Goal: Transaction & Acquisition: Book appointment/travel/reservation

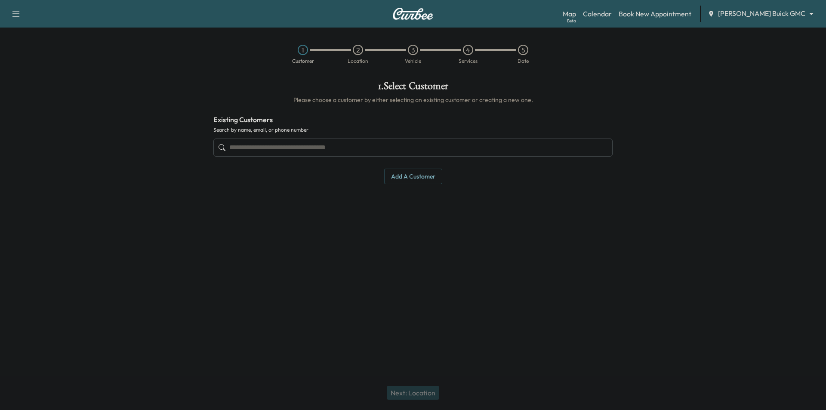
click at [288, 145] on input "text" at bounding box center [412, 148] width 399 height 18
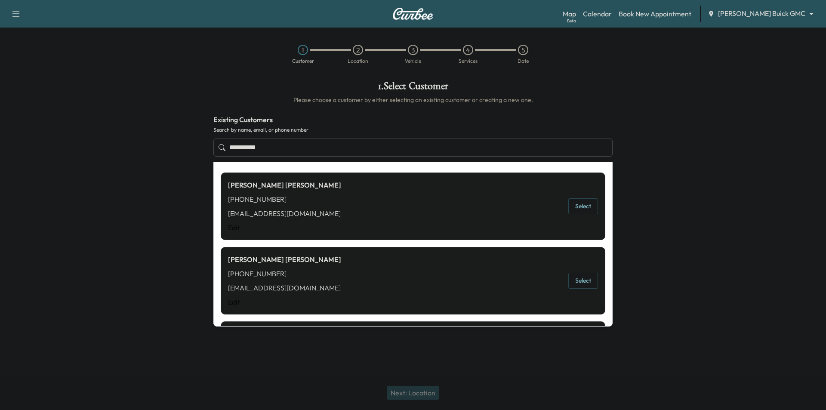
click at [581, 211] on button "Select" at bounding box center [583, 206] width 30 height 16
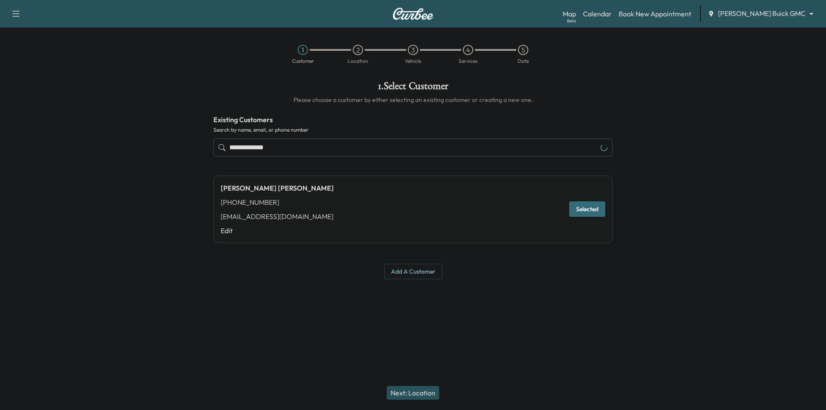
type input "**********"
click at [428, 391] on button "Next: Location" at bounding box center [413, 393] width 52 height 14
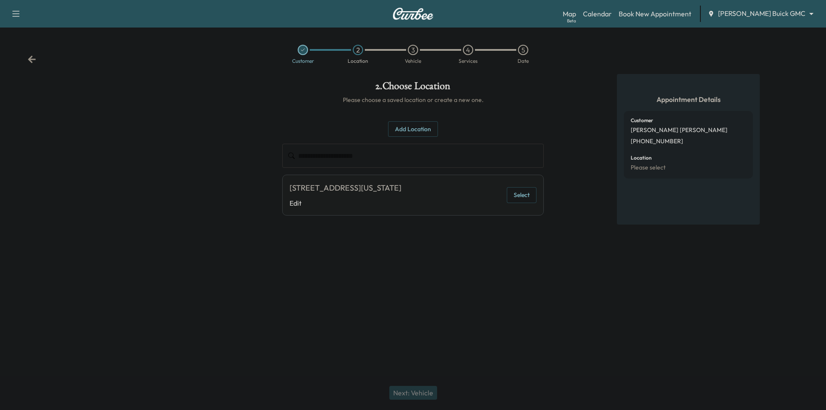
click at [515, 197] on button "Select" at bounding box center [522, 195] width 30 height 16
click at [413, 397] on button "Next: Vehicle" at bounding box center [413, 393] width 48 height 14
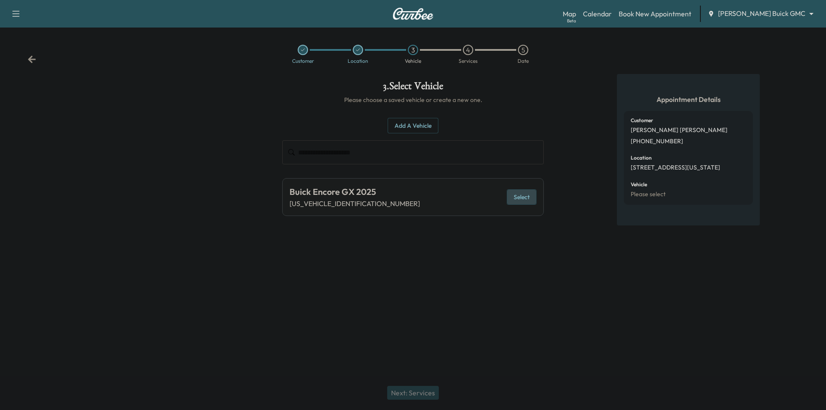
click at [514, 194] on button "Select" at bounding box center [522, 197] width 30 height 16
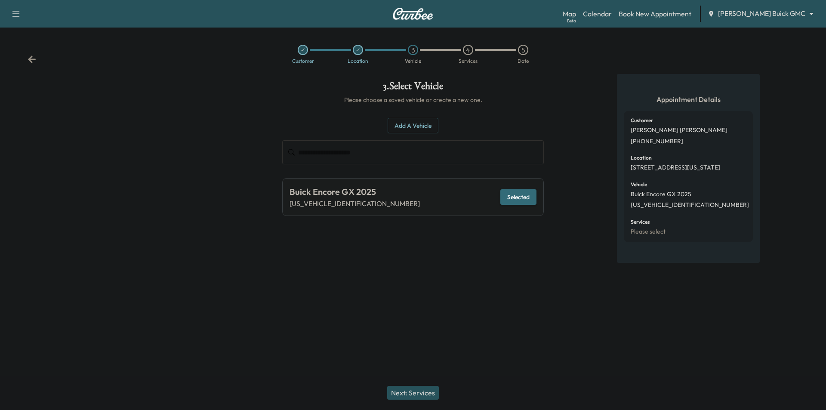
click at [420, 389] on button "Next: Services" at bounding box center [413, 393] width 52 height 14
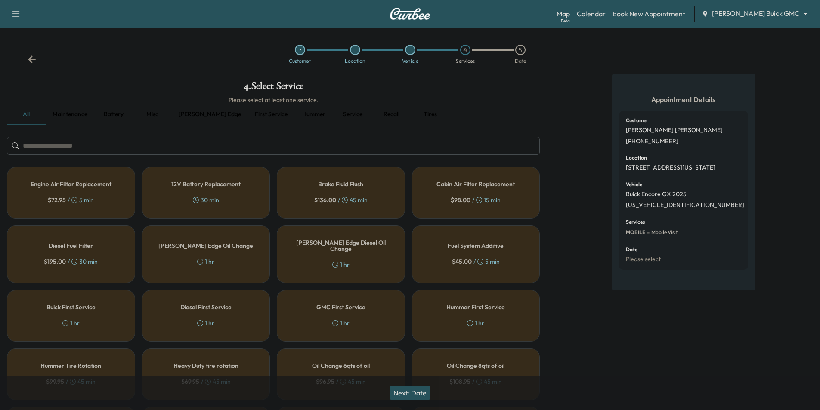
click at [196, 110] on button "[PERSON_NAME] edge" at bounding box center [210, 114] width 76 height 21
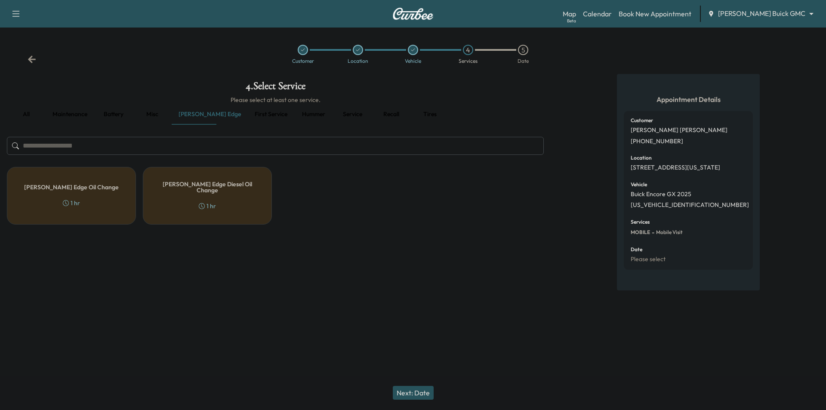
click at [92, 187] on h5 "[PERSON_NAME] Edge Oil Change" at bounding box center [71, 187] width 95 height 6
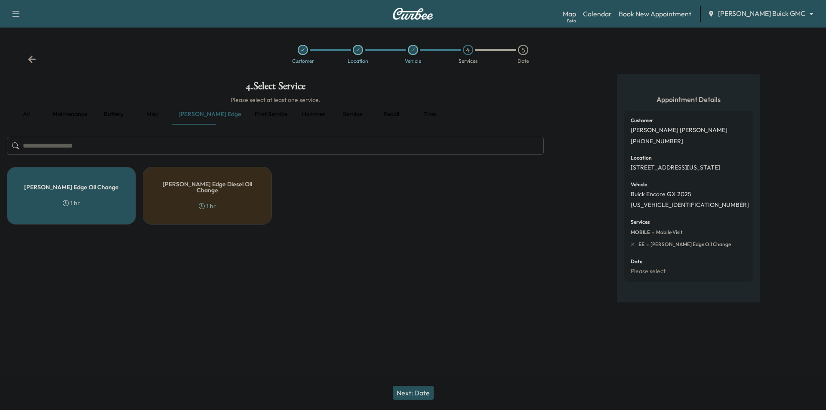
click at [426, 392] on button "Next: Date" at bounding box center [413, 393] width 41 height 14
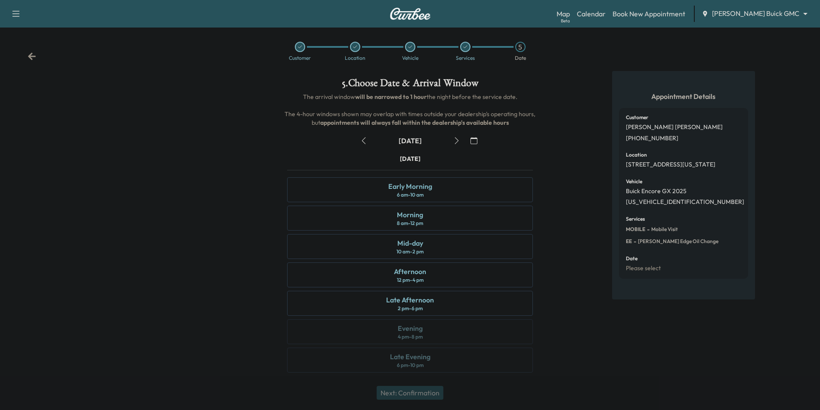
scroll to position [3, 0]
click at [454, 257] on div "Mid-day 10 am - 2 pm" at bounding box center [410, 246] width 246 height 25
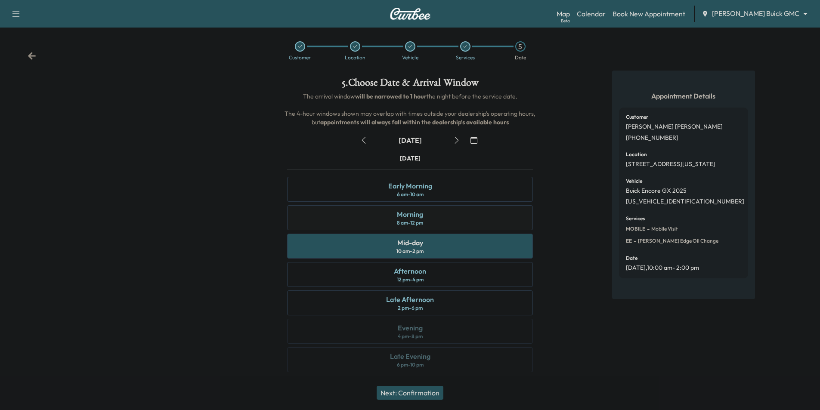
click at [475, 216] on div "Morning 8 am - 12 pm" at bounding box center [410, 217] width 246 height 25
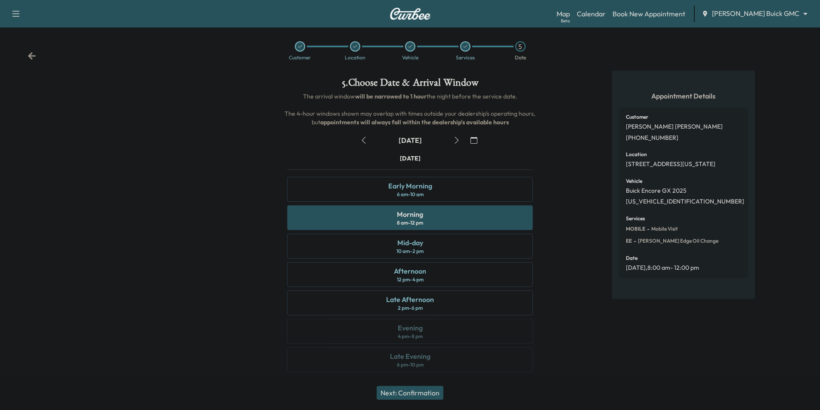
click at [425, 391] on button "Next: Confirmation" at bounding box center [409, 393] width 67 height 14
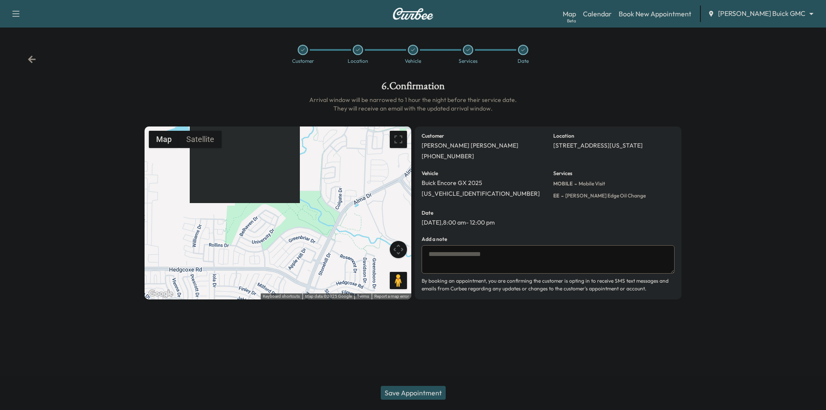
click at [410, 393] on button "Save Appointment" at bounding box center [413, 393] width 65 height 14
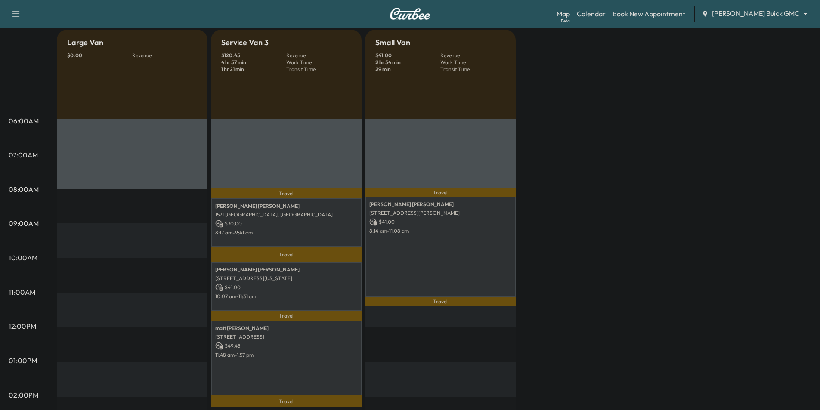
scroll to position [86, 0]
